Goal: Check status: Check status

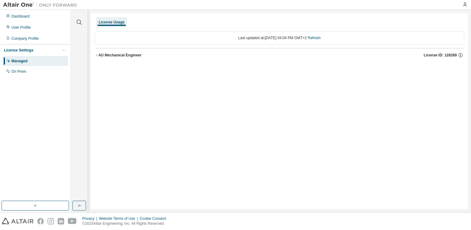
click at [112, 54] on div "AU Mechanical Engineer" at bounding box center [119, 55] width 43 height 5
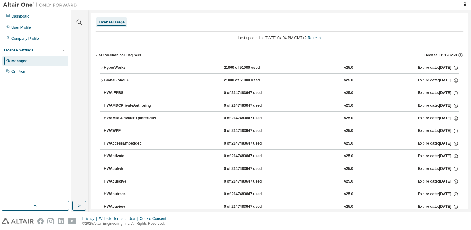
click at [114, 68] on div "HyperWorks" at bounding box center [132, 68] width 56 height 6
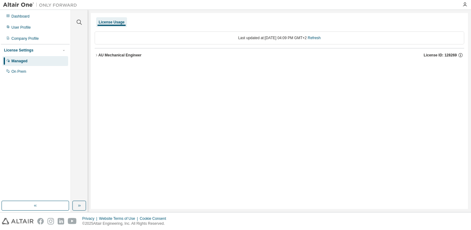
click at [126, 54] on div "AU Mechanical Engineer" at bounding box center [119, 55] width 43 height 5
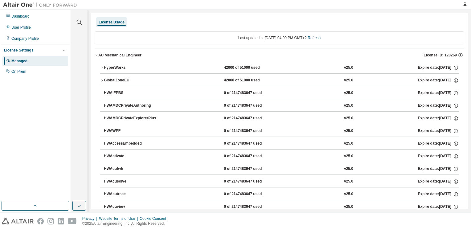
click at [124, 68] on div "HyperWorks" at bounding box center [132, 68] width 56 height 6
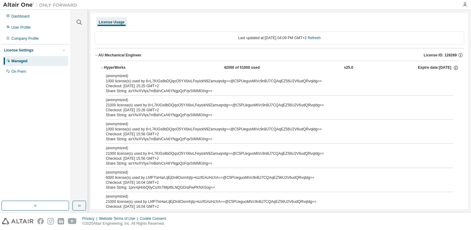
click at [124, 68] on div "HyperWorks" at bounding box center [132, 68] width 56 height 6
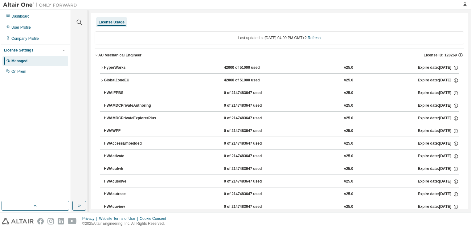
click at [124, 68] on div "HyperWorks" at bounding box center [132, 68] width 56 height 6
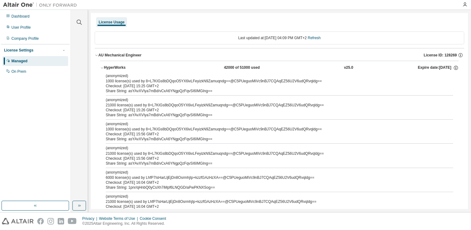
click at [129, 68] on div "HyperWorks" at bounding box center [132, 68] width 56 height 6
